Goal: Information Seeking & Learning: Learn about a topic

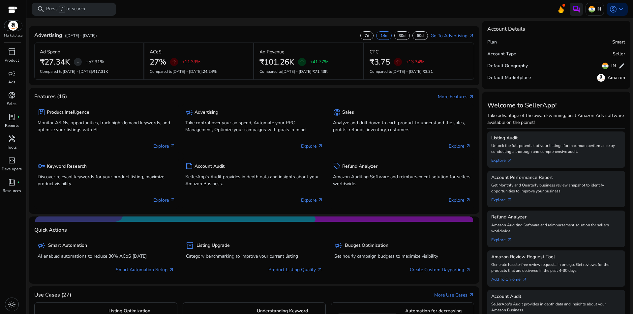
drag, startPoint x: 8, startPoint y: 312, endPoint x: 11, endPoint y: 310, distance: 4.3
click at [8, 313] on div "light_mode" at bounding box center [11, 304] width 23 height 19
click at [15, 303] on span "light_mode" at bounding box center [12, 305] width 8 height 8
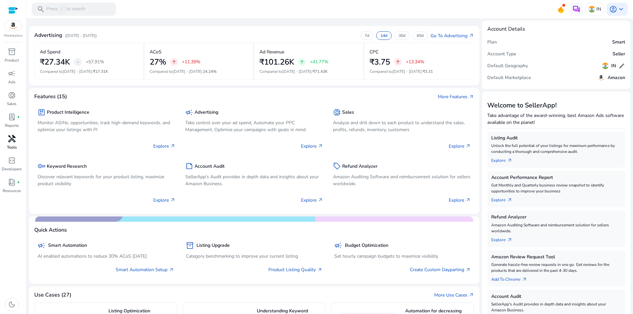
click at [9, 139] on span "handyman" at bounding box center [12, 139] width 8 height 8
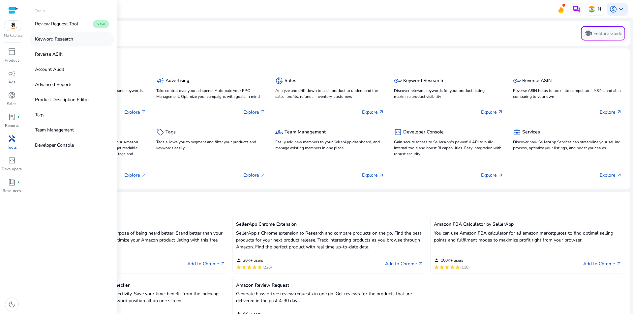
click at [49, 44] on link "Keyword Research" at bounding box center [72, 39] width 84 height 15
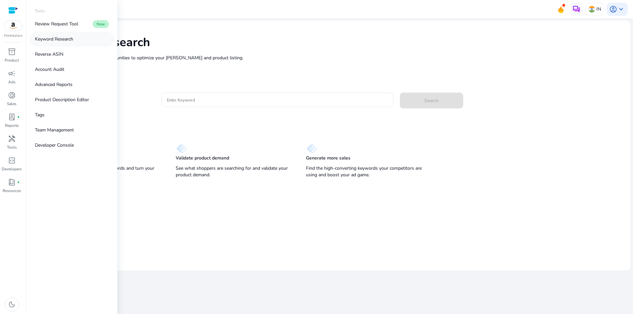
click at [50, 39] on p "Keyword Research" at bounding box center [54, 39] width 38 height 7
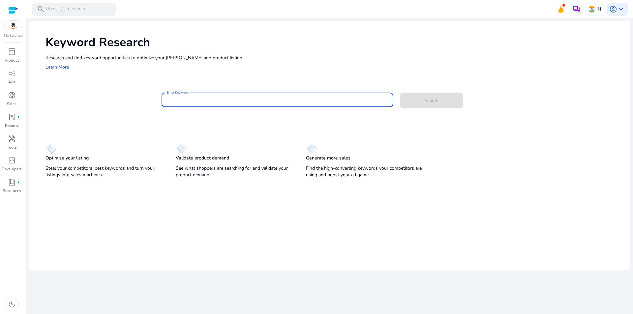
click at [286, 104] on input "Enter Keyword" at bounding box center [277, 99] width 221 height 7
paste input "**********"
type input "**********"
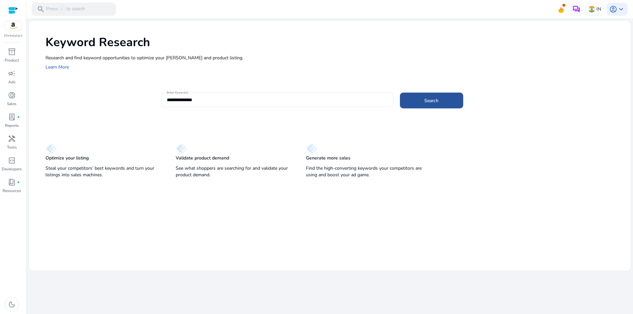
click at [410, 102] on span at bounding box center [431, 101] width 63 height 16
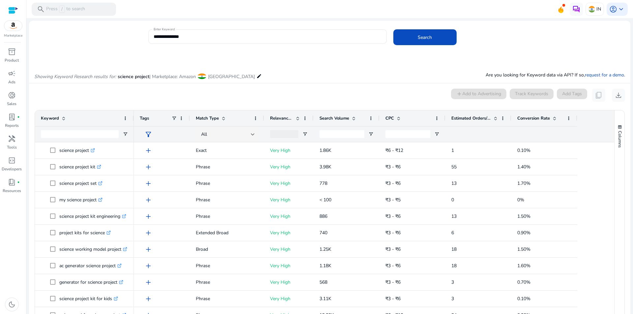
click at [345, 116] on span "Search Volume" at bounding box center [335, 118] width 30 height 6
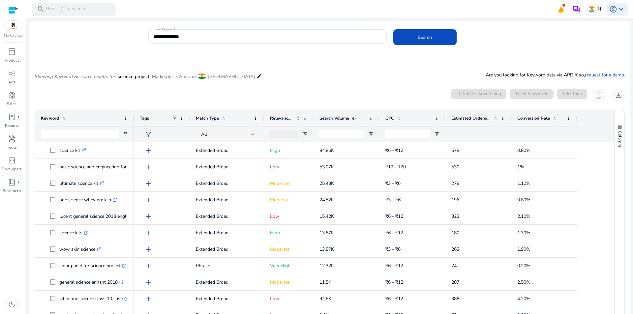
click at [295, 88] on mat-card "0 keyword(s) selected add Add to Advertising Track Keywords Add Tags content_co…" at bounding box center [329, 229] width 601 height 293
click at [305, 137] on span "Open Filter Menu" at bounding box center [304, 134] width 5 height 5
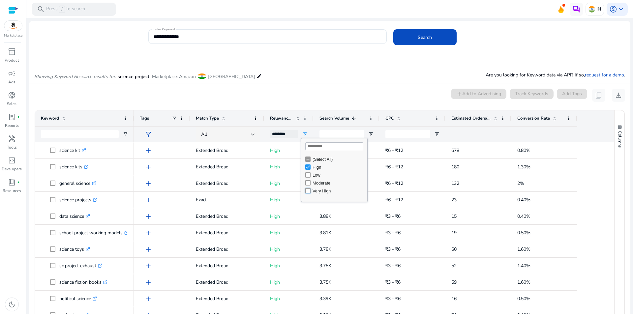
type input "**********"
click at [326, 77] on div "Showing Keyword Research results for: science project | Marketplace: Amazon [GE…" at bounding box center [329, 69] width 601 height 27
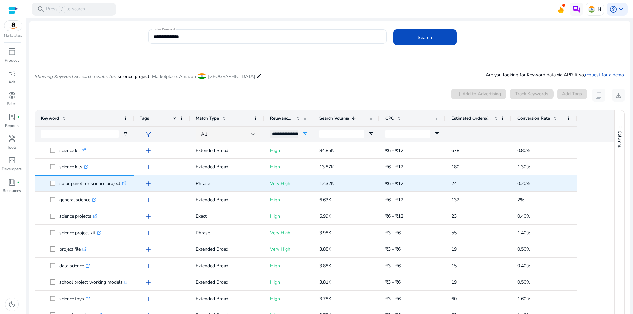
drag, startPoint x: 58, startPoint y: 186, endPoint x: 120, endPoint y: 185, distance: 62.3
click at [120, 185] on span "solar panel for science project .st0{fill:#2c8af8}" at bounding box center [89, 184] width 78 height 14
copy span "solar panel for science project"
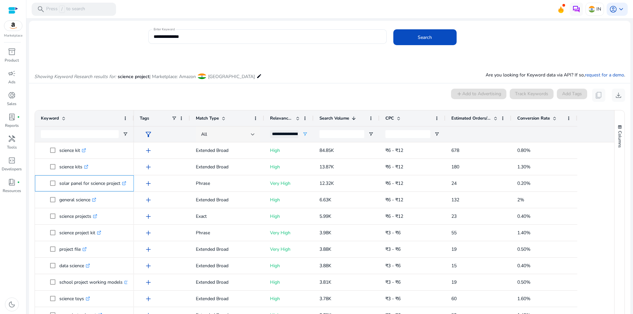
copy span "solar panel for science project"
click at [312, 89] on div "0 keyword(s) selected add Add to Advertising Track Keywords Add Tags content_co…" at bounding box center [329, 95] width 591 height 13
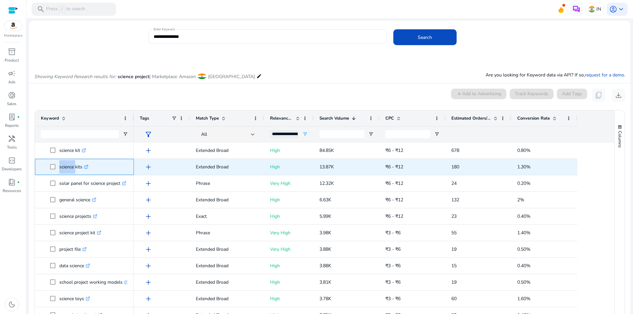
drag, startPoint x: 57, startPoint y: 167, endPoint x: 74, endPoint y: 167, distance: 16.8
click at [74, 167] on span "science kits .st0{fill:#2c8af8}" at bounding box center [89, 167] width 78 height 14
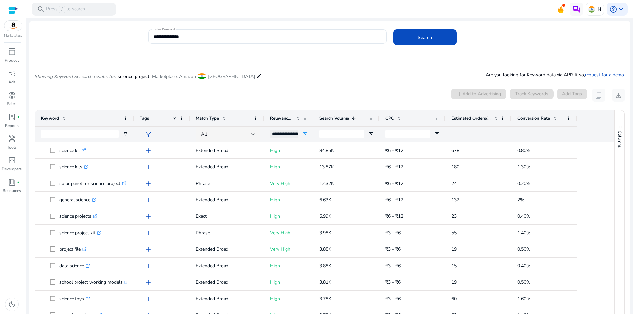
click at [94, 99] on div "0 keyword(s) selected add Add to Advertising Track Keywords Add Tags content_co…" at bounding box center [329, 95] width 591 height 13
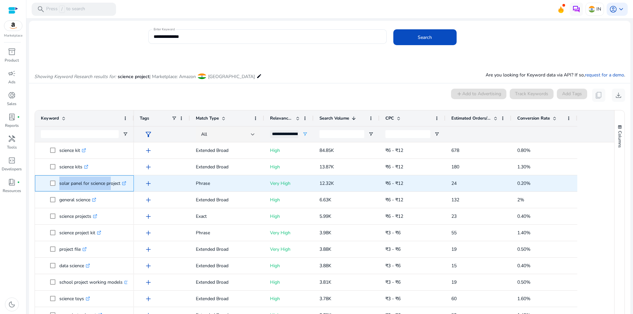
drag, startPoint x: 59, startPoint y: 183, endPoint x: 116, endPoint y: 184, distance: 57.0
click at [111, 184] on span "solar panel for science project .st0{fill:#2c8af8}" at bounding box center [89, 184] width 78 height 14
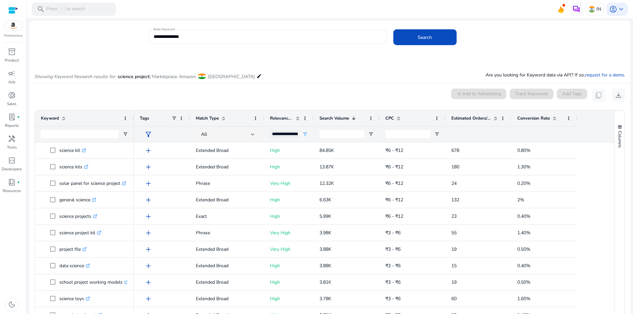
click at [169, 97] on div "0 keyword(s) selected add Add to Advertising Track Keywords Add Tags content_co…" at bounding box center [329, 95] width 591 height 13
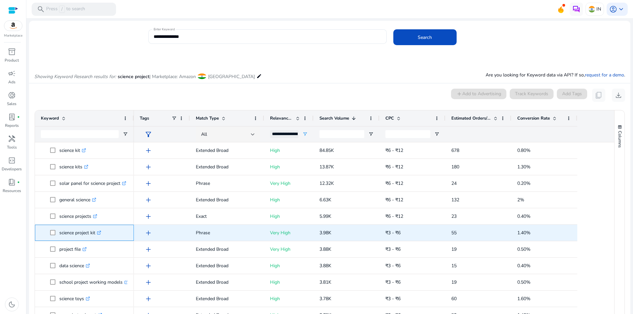
drag, startPoint x: 58, startPoint y: 234, endPoint x: 96, endPoint y: 238, distance: 37.8
click at [96, 238] on span "science project kit .st0{fill:#2c8af8}" at bounding box center [89, 233] width 78 height 14
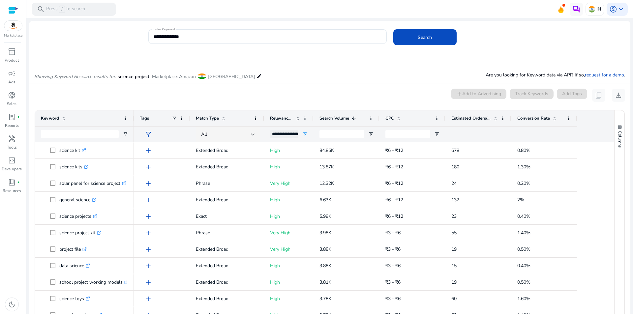
click at [272, 95] on div "0 keyword(s) selected add Add to Advertising Track Keywords Add Tags content_co…" at bounding box center [329, 95] width 591 height 13
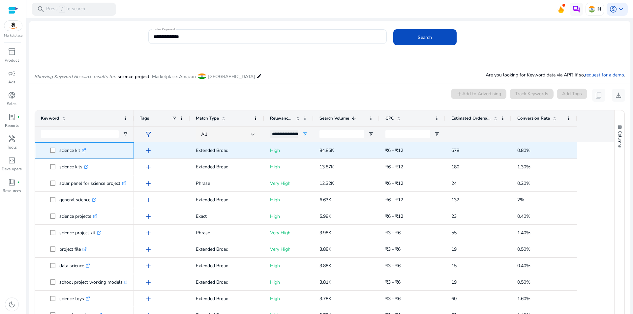
drag, startPoint x: 57, startPoint y: 151, endPoint x: 80, endPoint y: 154, distance: 22.9
click at [80, 154] on span "science kit .st0{fill:#2c8af8}" at bounding box center [89, 151] width 78 height 14
copy span "science kit"
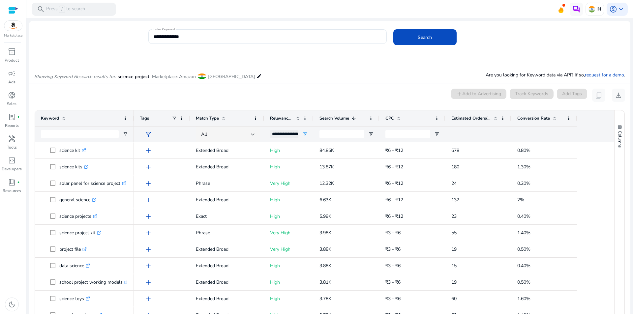
click at [276, 92] on div "0 keyword(s) selected add Add to Advertising Track Keywords Add Tags content_co…" at bounding box center [329, 95] width 591 height 13
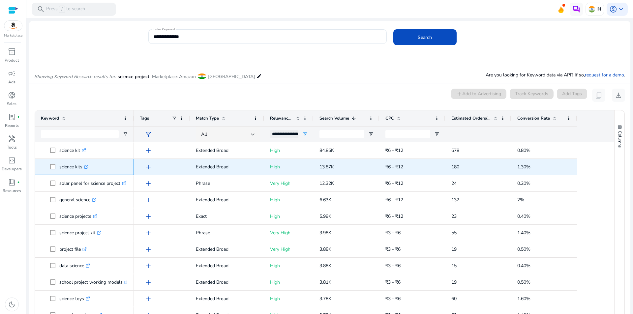
drag, startPoint x: 59, startPoint y: 168, endPoint x: 82, endPoint y: 169, distance: 22.8
click at [82, 169] on p "science kits .st0{fill:#2c8af8}" at bounding box center [73, 167] width 29 height 14
copy p "science kits"
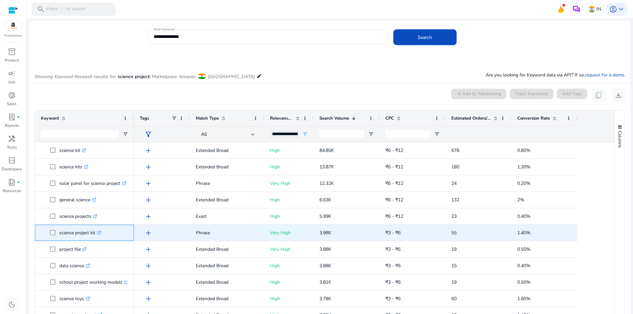
drag, startPoint x: 59, startPoint y: 235, endPoint x: 96, endPoint y: 239, distance: 37.4
click at [96, 239] on span "science project kit .st0{fill:#2c8af8}" at bounding box center [89, 233] width 78 height 14
copy span "science project kit"
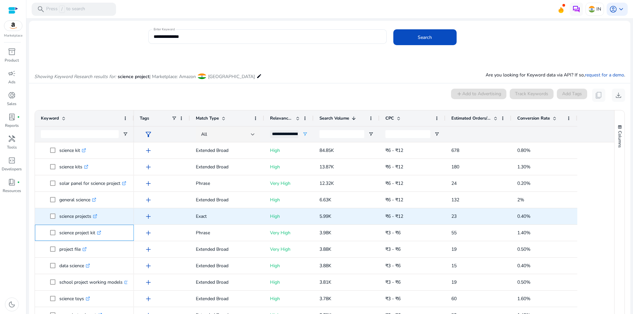
scroll to position [33, 0]
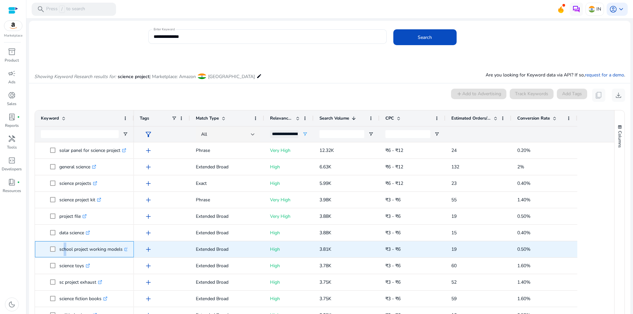
drag, startPoint x: 61, startPoint y: 250, endPoint x: 64, endPoint y: 251, distance: 3.4
click at [64, 251] on p "school project working models .st0{fill:#2c8af8}" at bounding box center [93, 250] width 69 height 14
click at [60, 251] on p "school project working models .st0{fill:#2c8af8}" at bounding box center [93, 250] width 69 height 14
drag, startPoint x: 59, startPoint y: 250, endPoint x: 122, endPoint y: 252, distance: 63.0
click at [122, 252] on p "school project working models .st0{fill:#2c8af8}" at bounding box center [93, 250] width 69 height 14
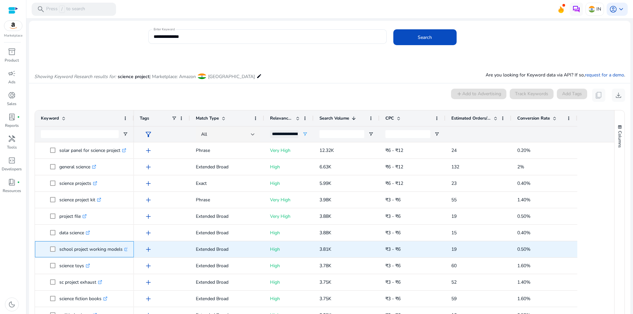
copy p "school project working models"
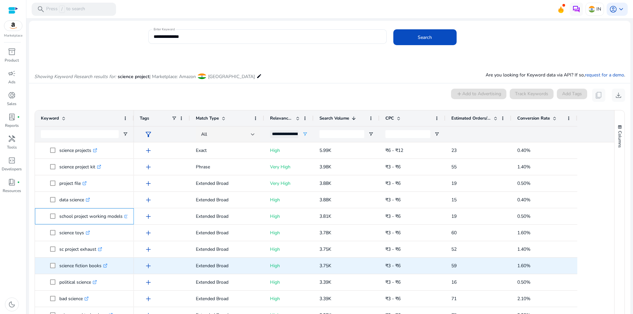
copy p "school project working models"
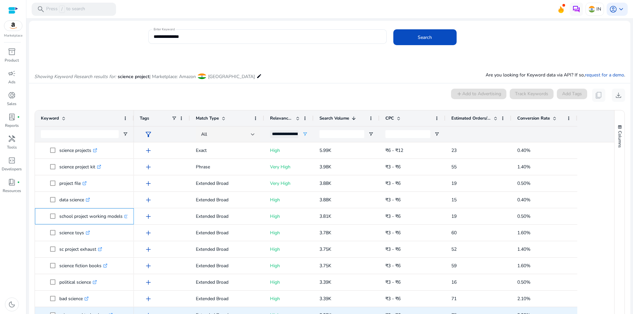
copy p "school project working models"
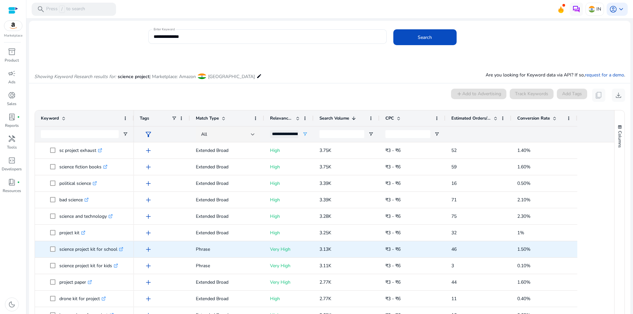
scroll to position [0, 0]
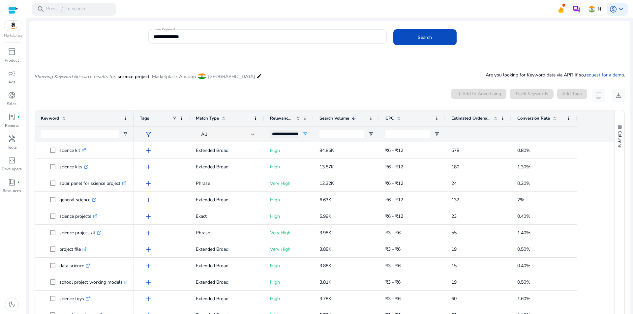
click at [270, 96] on div "0 keyword(s) selected add Add to Advertising Track Keywords Add Tags content_co…" at bounding box center [329, 95] width 591 height 13
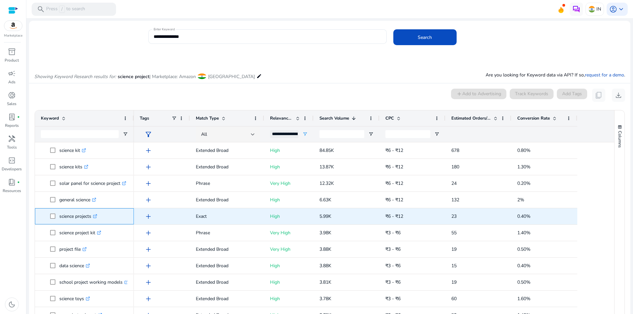
drag, startPoint x: 60, startPoint y: 218, endPoint x: 92, endPoint y: 220, distance: 32.1
click at [92, 220] on p "science projects .st0{fill:#2c8af8}" at bounding box center [78, 217] width 38 height 14
copy p "science projects"
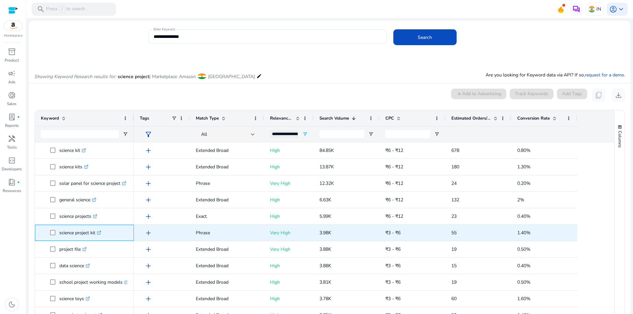
drag, startPoint x: 58, startPoint y: 233, endPoint x: 96, endPoint y: 234, distance: 37.9
click at [96, 234] on span "science project kit .st0{fill:#2c8af8}" at bounding box center [89, 233] width 78 height 14
copy span "science project kit"
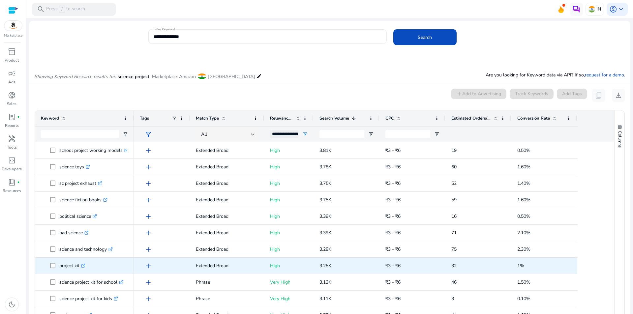
scroll to position [165, 0]
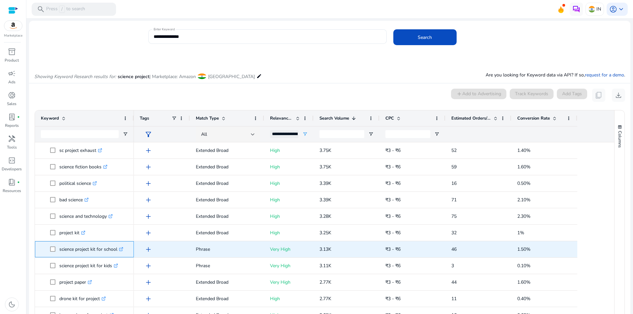
drag, startPoint x: 66, startPoint y: 251, endPoint x: 118, endPoint y: 251, distance: 51.8
click at [118, 251] on p "science project kit for school .st0{fill:#2c8af8}" at bounding box center [91, 250] width 64 height 14
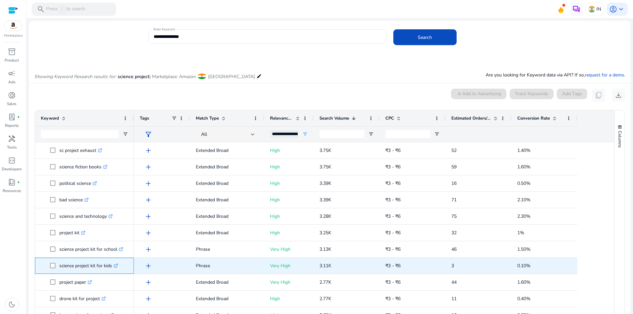
drag, startPoint x: 59, startPoint y: 267, endPoint x: 113, endPoint y: 268, distance: 53.8
click at [113, 268] on span "science project kit for kids .st0{fill:#2c8af8}" at bounding box center [89, 266] width 78 height 14
